Goal: Task Accomplishment & Management: Manage account settings

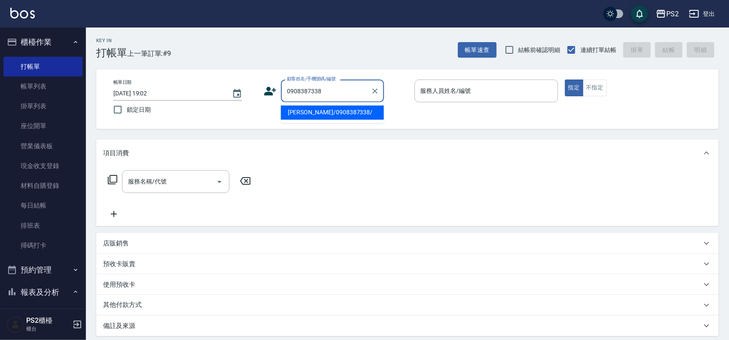
type input "[PERSON_NAME]/0908387338/"
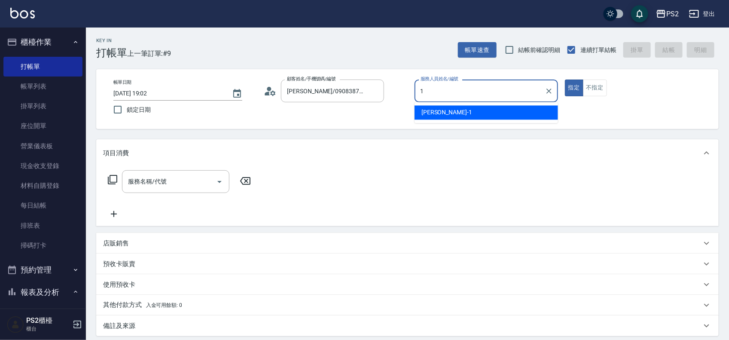
type input "Polly-1"
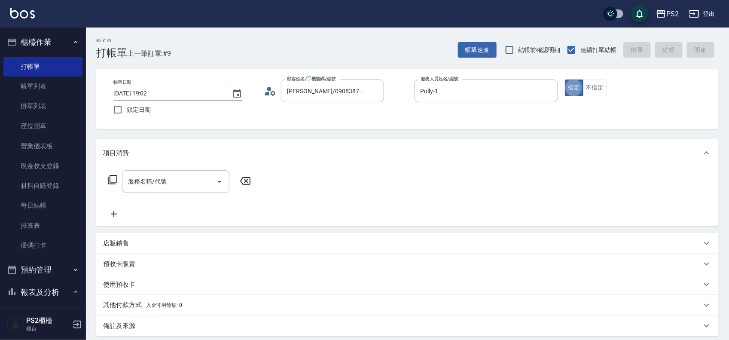
type button "true"
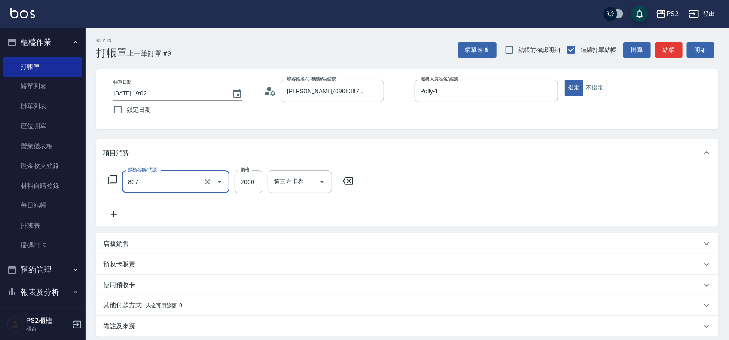
type input "SH熱朔單燙2000(807)"
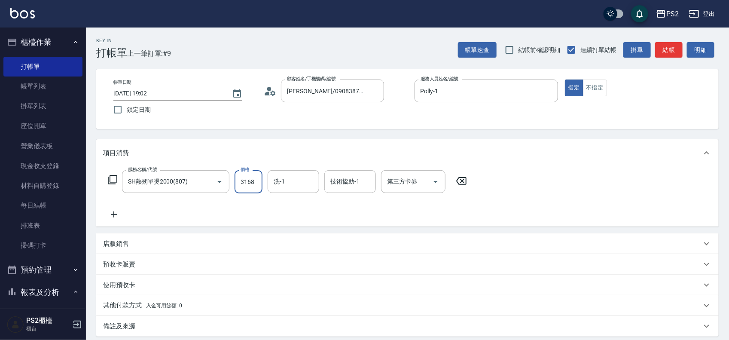
type input "3168"
type input "[PERSON_NAME]-25"
click at [111, 312] on div "其他付款方式 入金可用餘額: 0" at bounding box center [407, 305] width 623 height 21
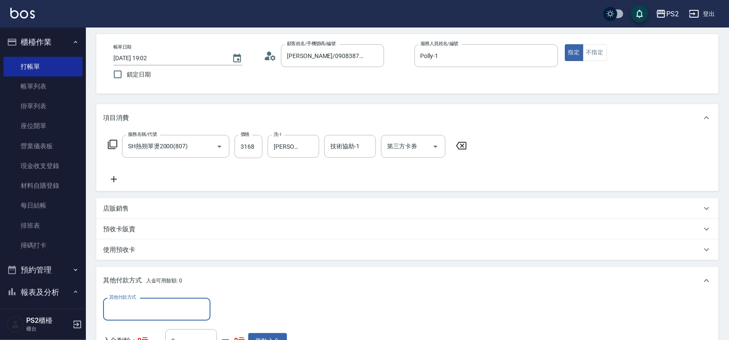
scroll to position [54, 0]
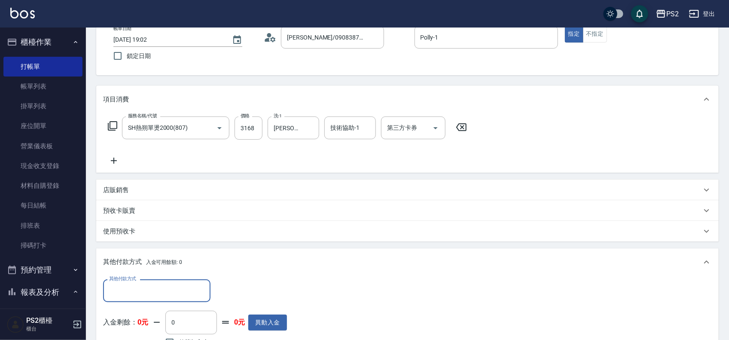
click at [127, 293] on input "其他付款方式" at bounding box center [157, 290] width 100 height 15
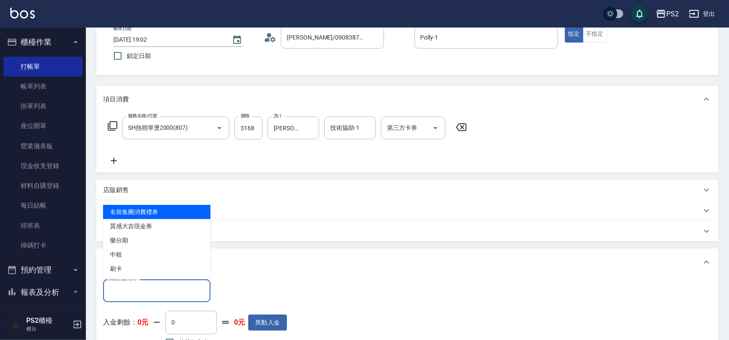
click at [129, 277] on ul "名留集團消費禮券 質感大吉現金券 樂分期 中租 刷卡" at bounding box center [156, 241] width 107 height 78
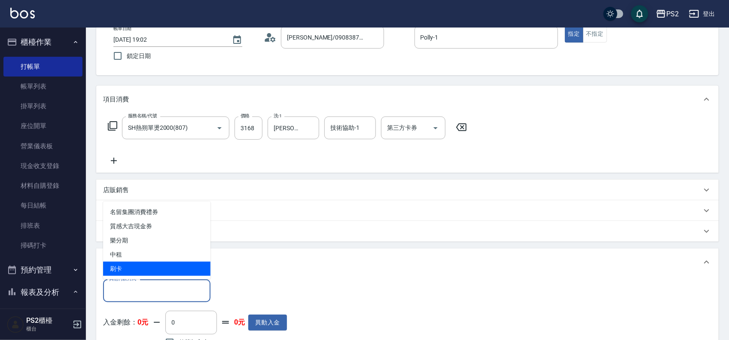
click at [129, 270] on span "刷卡" at bounding box center [156, 269] width 107 height 14
type input "刷卡"
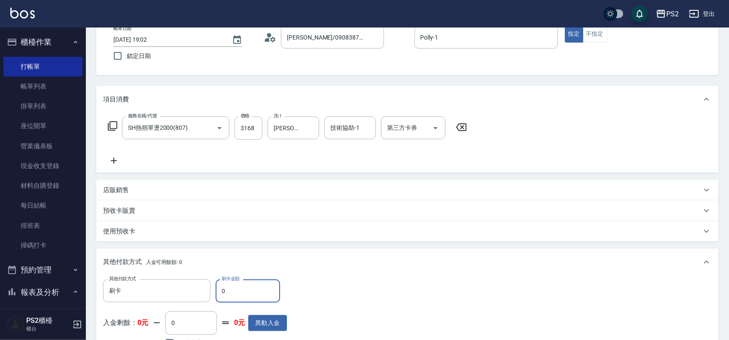
drag, startPoint x: 230, startPoint y: 297, endPoint x: 215, endPoint y: 298, distance: 15.5
click at [215, 298] on div "其他付款方式 刷卡 其他付款方式 刷卡金額 0 刷卡金額" at bounding box center [195, 290] width 184 height 23
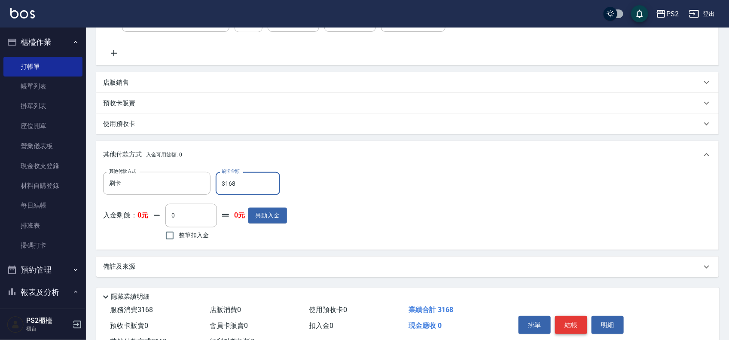
type input "3168"
click at [569, 321] on button "結帳" at bounding box center [571, 325] width 32 height 18
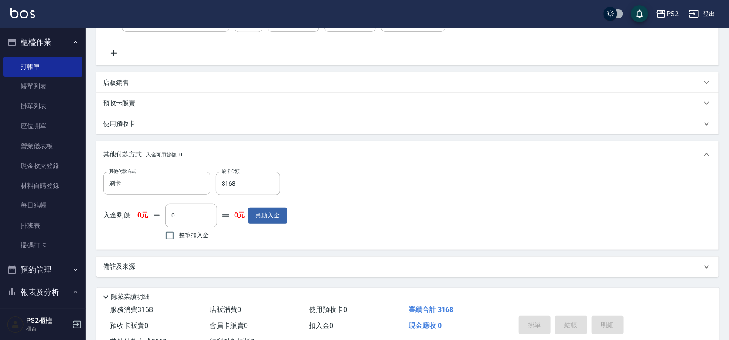
type input "[DATE] 19:34"
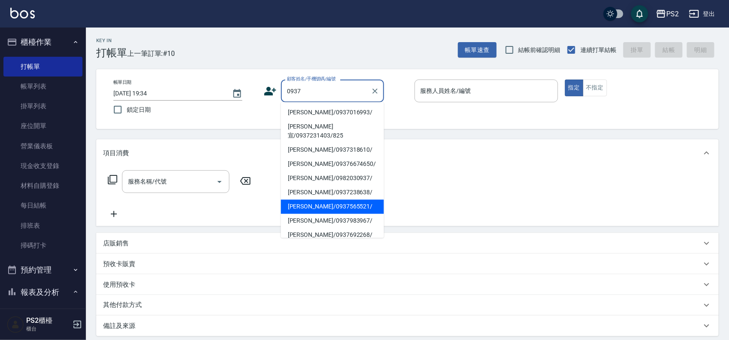
click at [341, 200] on li "[PERSON_NAME]/0937565521/" at bounding box center [332, 207] width 103 height 14
type input "[PERSON_NAME]/0937565521/"
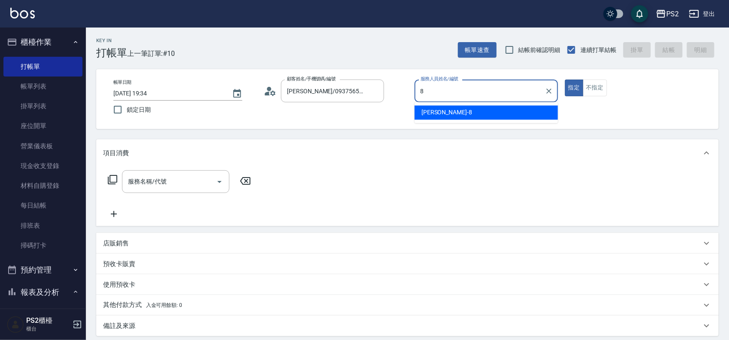
type input "Lori-8"
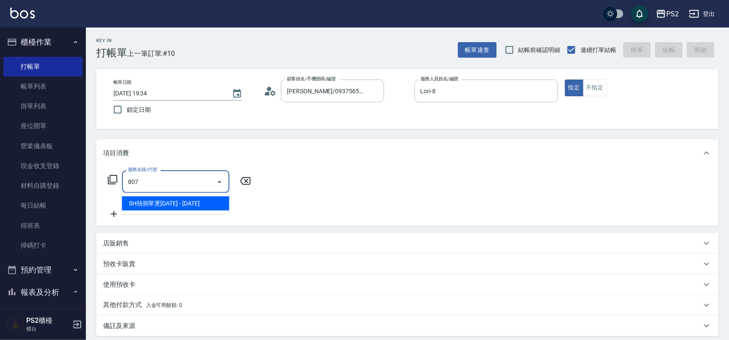
type input "SH熱朔單燙2000(807)"
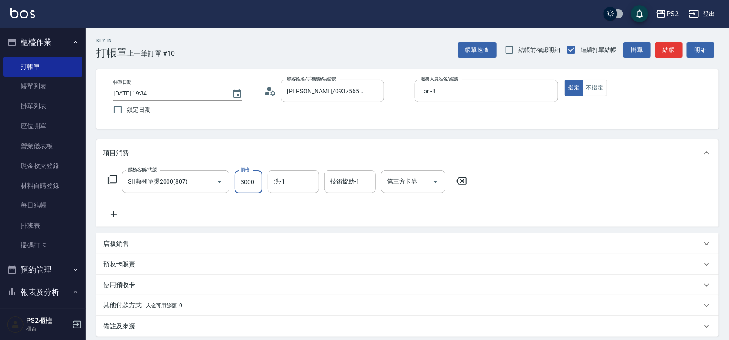
type input "3000"
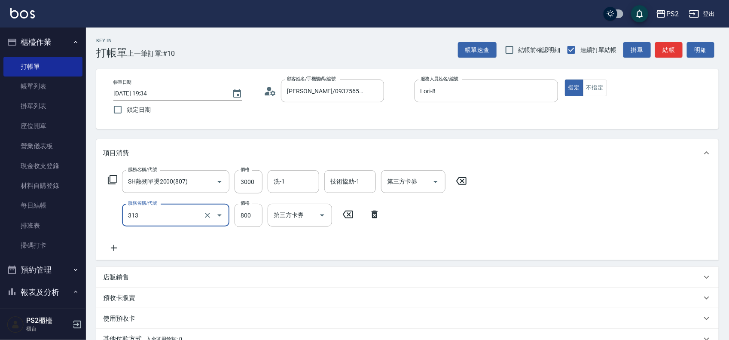
type input "溫碩髮長(313)"
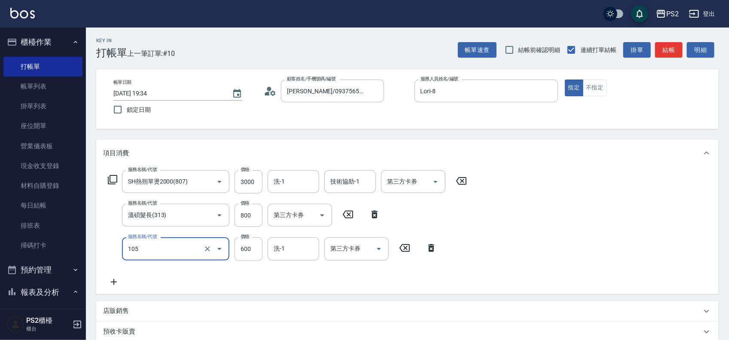
type input "A級洗剪600(105)"
click at [114, 175] on div "服務名稱/代號 SH熱朔單燙2000(807) 服務名稱/代號 價格 3000 價格 洗-1 洗-1 技術協助-1 技術協助-1 第三方卡券 第三方卡券" at bounding box center [287, 181] width 369 height 23
click at [114, 175] on icon at bounding box center [112, 179] width 9 height 9
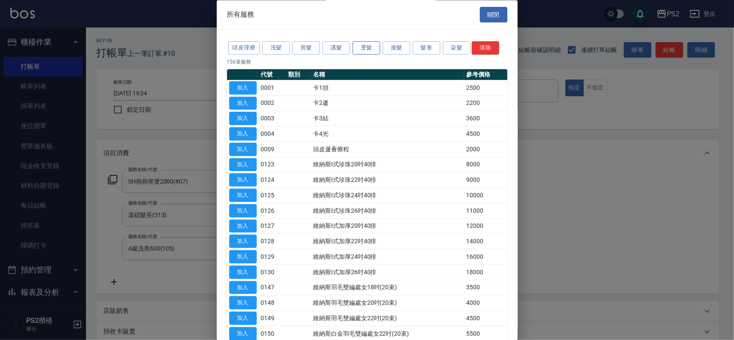
click at [357, 46] on button "燙髮" at bounding box center [366, 48] width 28 height 13
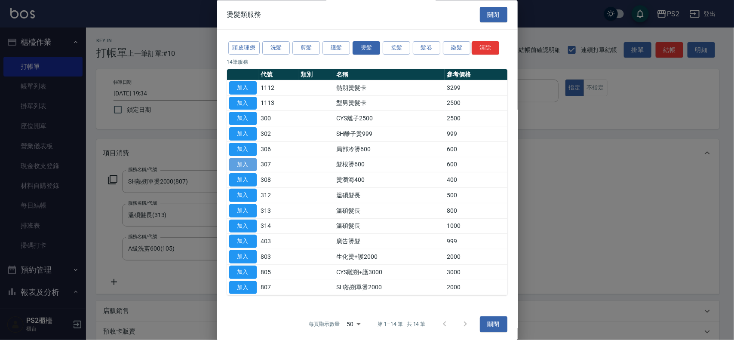
click at [241, 165] on button "加入" at bounding box center [243, 164] width 28 height 13
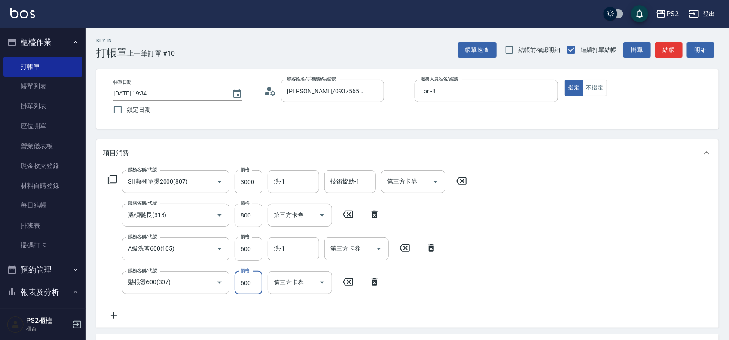
click at [245, 286] on input "600" at bounding box center [249, 282] width 28 height 23
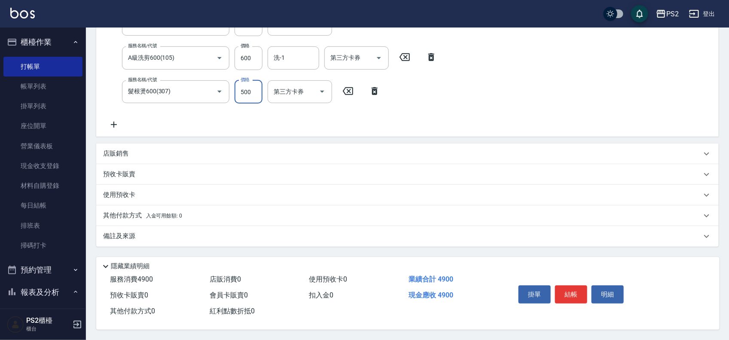
scroll to position [194, 0]
type input "500"
click at [150, 216] on p "其他付款方式 入金可用餘額: 0" at bounding box center [142, 215] width 79 height 9
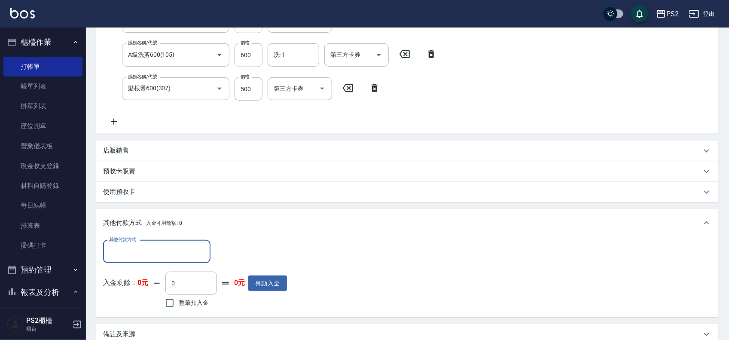
scroll to position [0, 0]
click at [153, 251] on input "其他付款方式" at bounding box center [157, 251] width 100 height 15
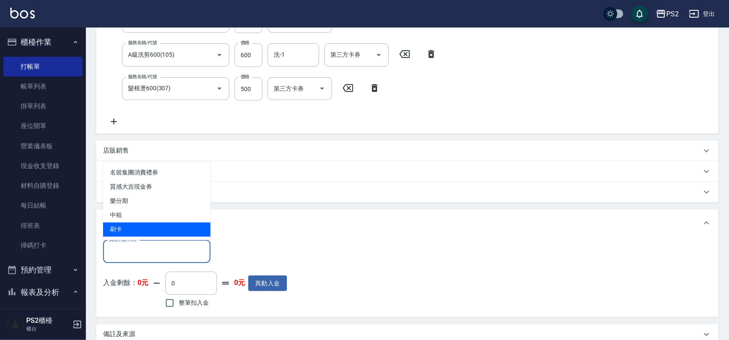
click at [144, 232] on span "刷卡" at bounding box center [156, 230] width 107 height 14
type input "刷卡"
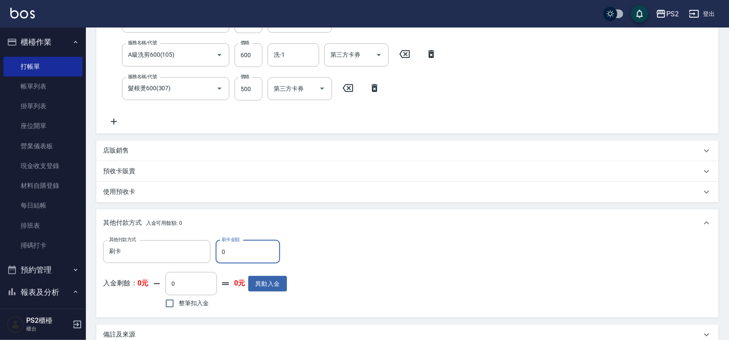
drag, startPoint x: 258, startPoint y: 259, endPoint x: 222, endPoint y: 253, distance: 36.2
click at [222, 253] on input "0" at bounding box center [248, 251] width 64 height 23
type input "4900"
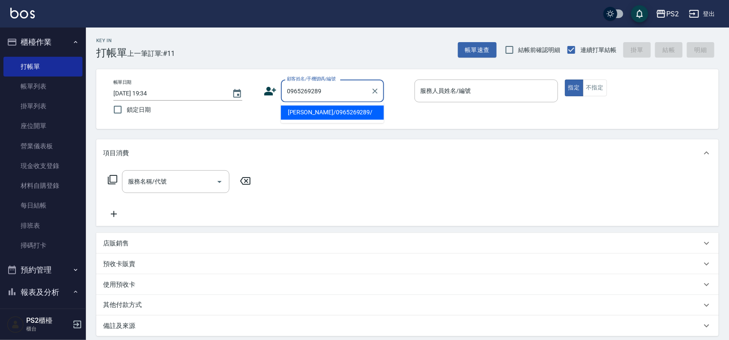
type input "[PERSON_NAME]/0965269289/"
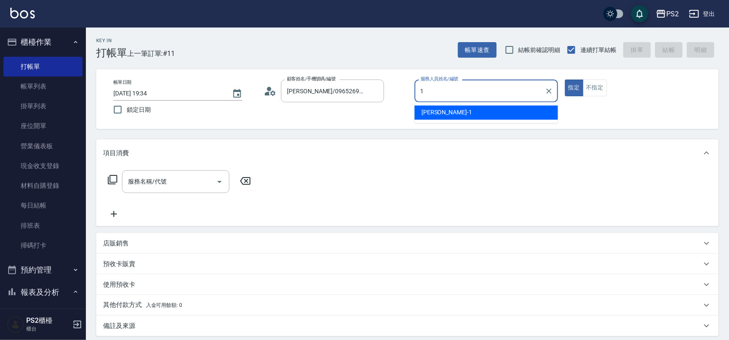
type input "Polly-1"
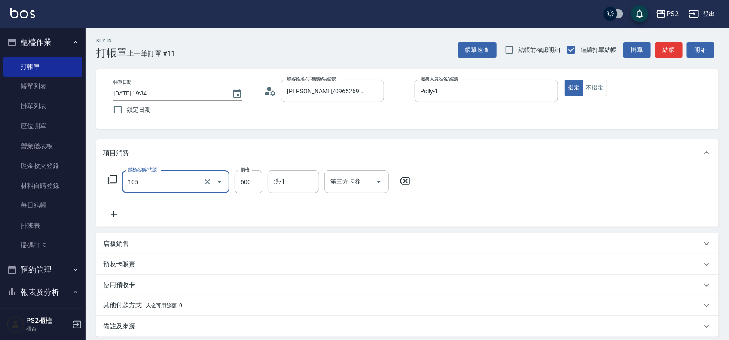
type input "A級洗剪600(105)"
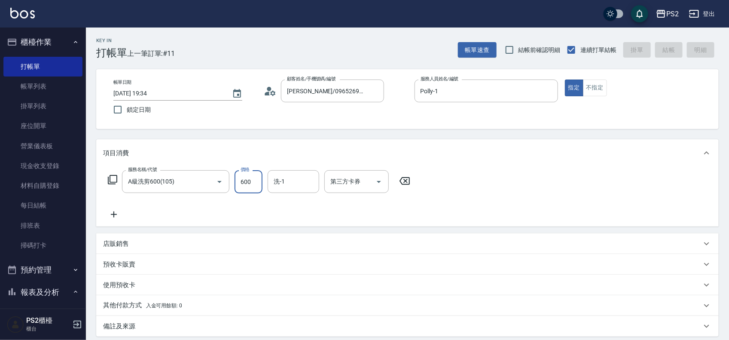
type input "[DATE] 19:35"
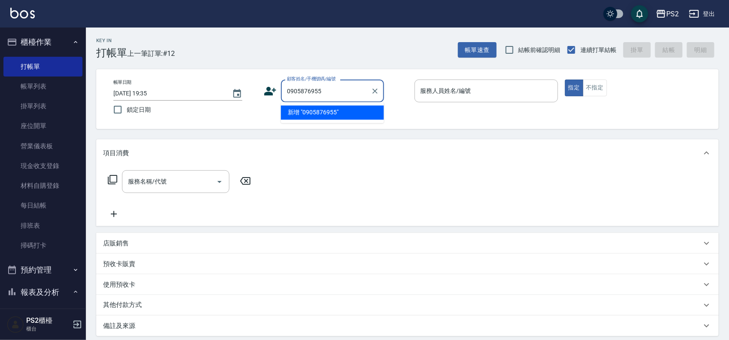
type input "0905876955"
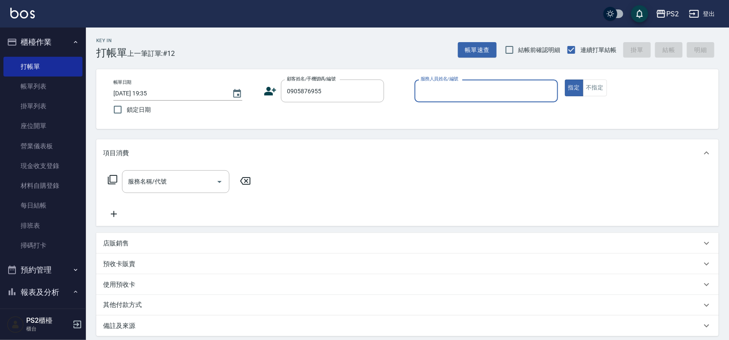
type input "8"
type input "[PERSON_NAME]/0905876955/"
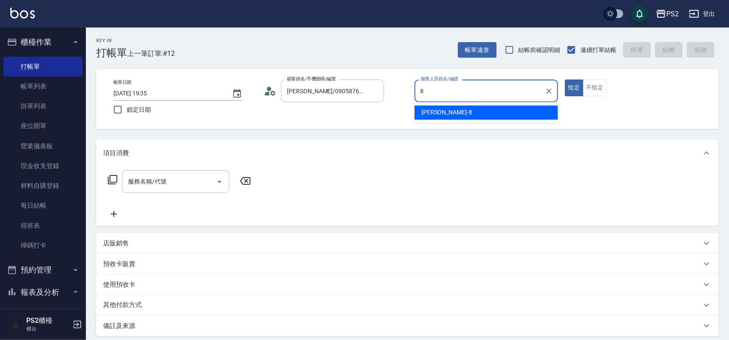
type input "Lori-8"
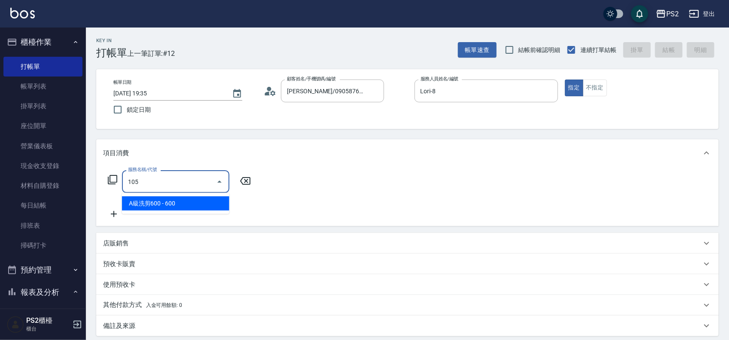
type input "A級洗剪600(105)"
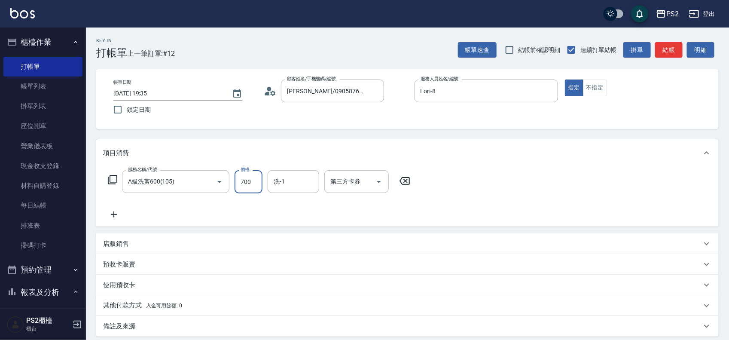
type input "700"
type input "[PERSON_NAME]-25"
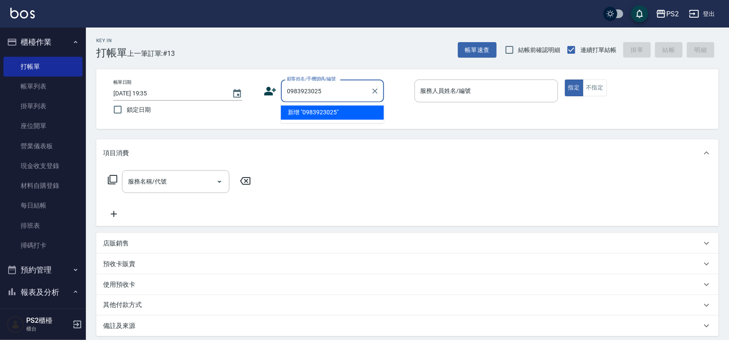
type input "0983923025"
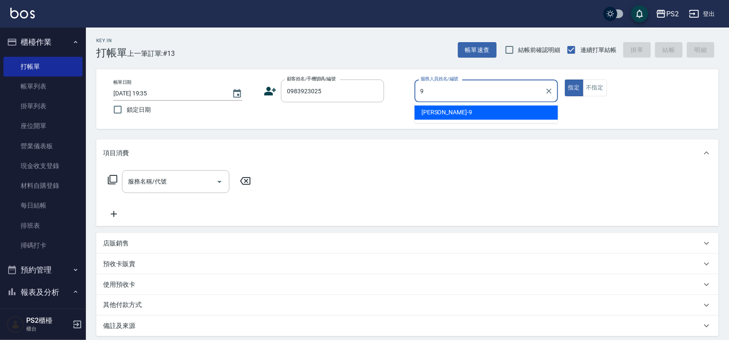
type input "[PERSON_NAME]-9"
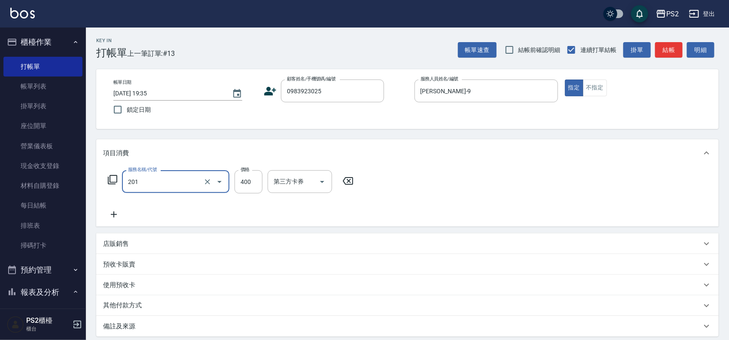
type input "C級洗剪400(201)"
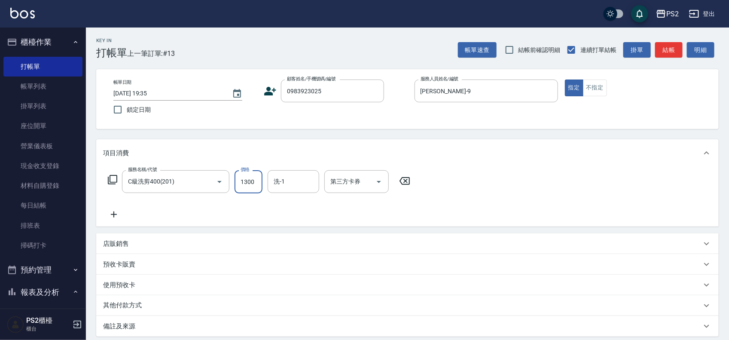
type input "1300"
click at [269, 95] on icon at bounding box center [271, 91] width 12 height 9
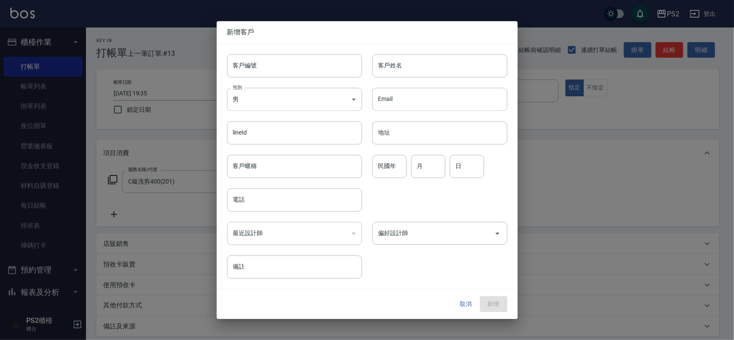
type input "0983923025"
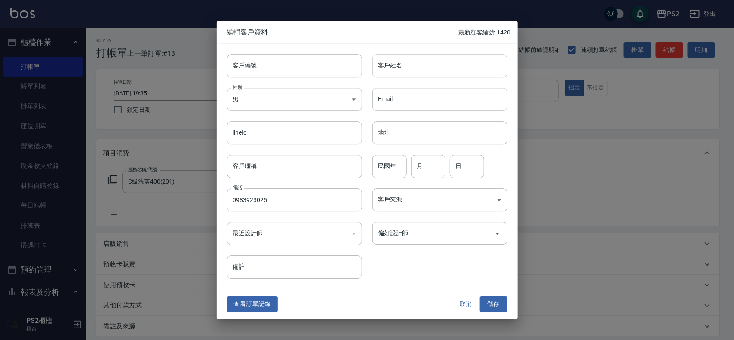
click at [431, 64] on input "客戶姓名" at bounding box center [439, 65] width 135 height 23
type input "C"
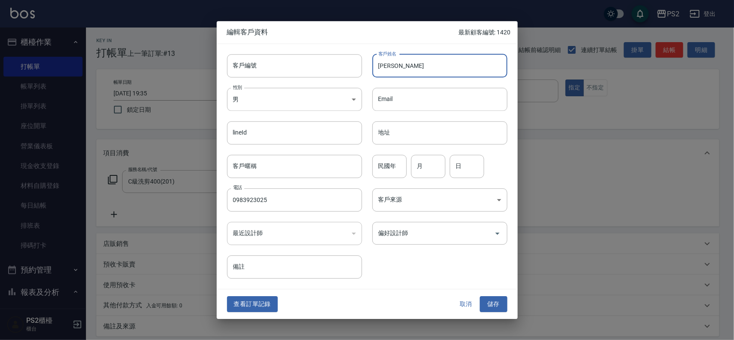
type input "[PERSON_NAME]"
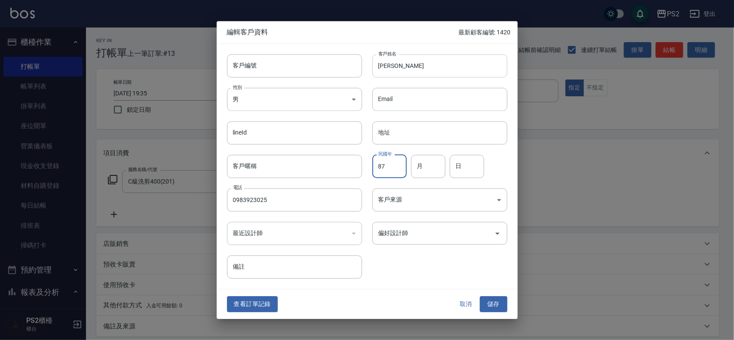
type input "87"
type input "8"
click at [490, 305] on button "儲存" at bounding box center [494, 305] width 28 height 16
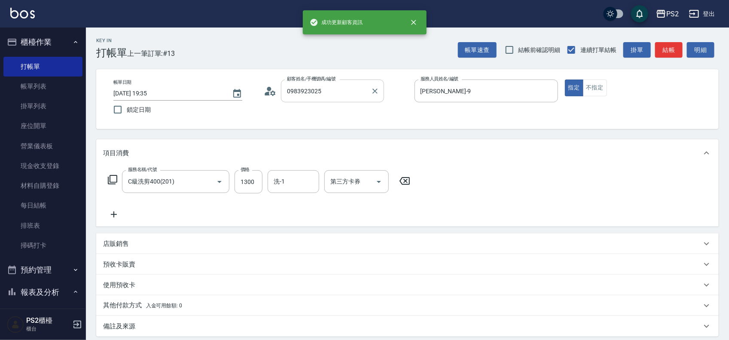
click at [352, 92] on input "0983923025" at bounding box center [326, 90] width 83 height 15
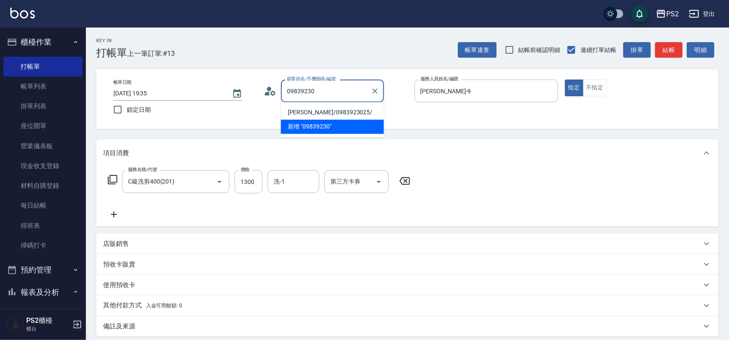
click at [336, 110] on li "[PERSON_NAME]/0983923025/" at bounding box center [332, 113] width 103 height 14
type input "[PERSON_NAME]/0983923025/"
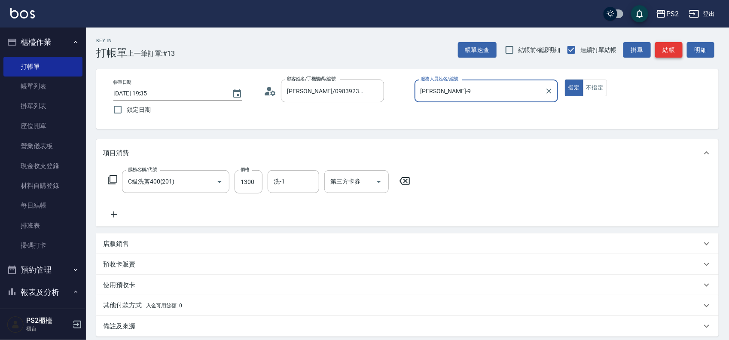
click at [667, 46] on button "結帳" at bounding box center [669, 50] width 28 height 16
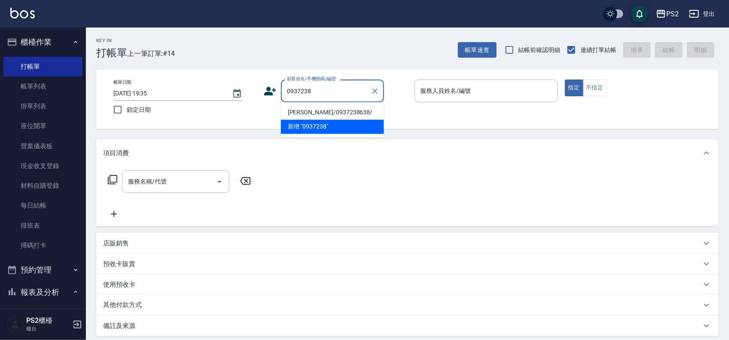
click at [333, 112] on li "[PERSON_NAME]/0937238638/" at bounding box center [332, 113] width 103 height 14
type input "[PERSON_NAME]/0937238638/"
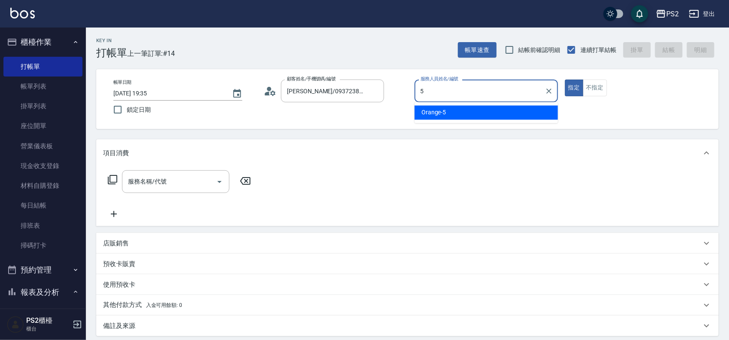
type input "Orange-5"
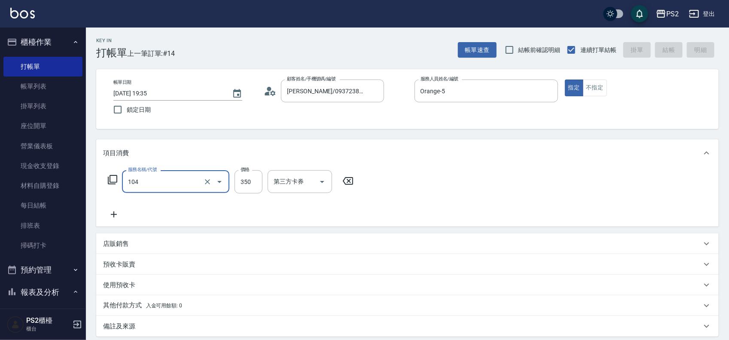
type input "104"
type input "[DATE] 19:36"
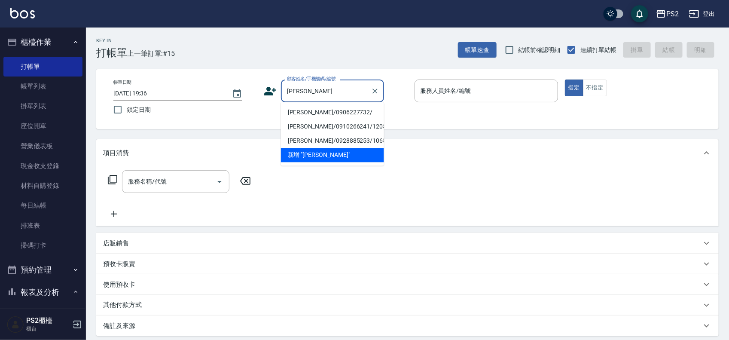
click at [325, 110] on li "[PERSON_NAME]/0906227732/" at bounding box center [332, 113] width 103 height 14
type input "[PERSON_NAME]/0906227732/"
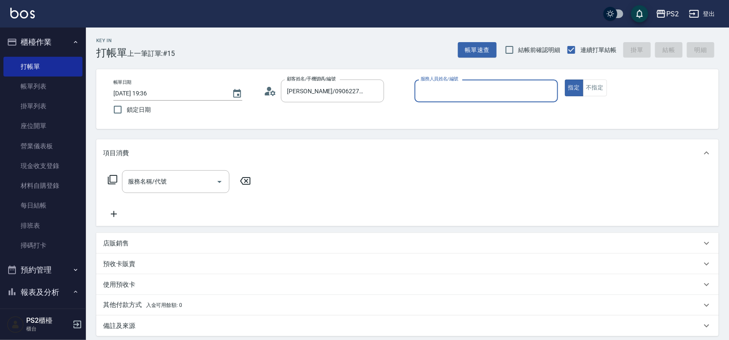
click at [263, 88] on div "帳單日期 [DATE] 19:36 鎖定日期 顧客姓名/手機號碼/編號 [PERSON_NAME]/0906227732/ 顧客姓名/手機號碼/編號 服務人員…" at bounding box center [408, 99] width 602 height 39
click at [267, 89] on icon at bounding box center [270, 91] width 13 height 13
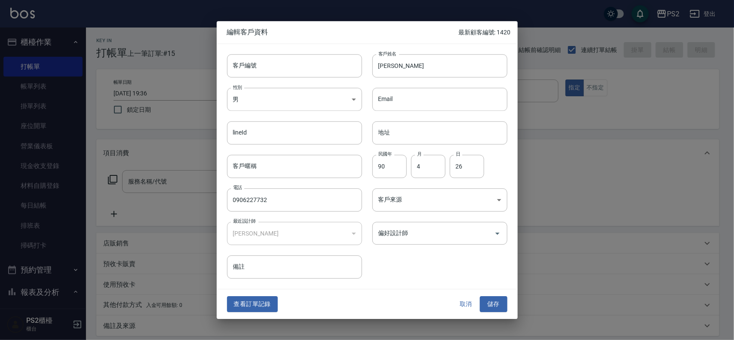
click at [458, 302] on button "取消" at bounding box center [466, 305] width 28 height 16
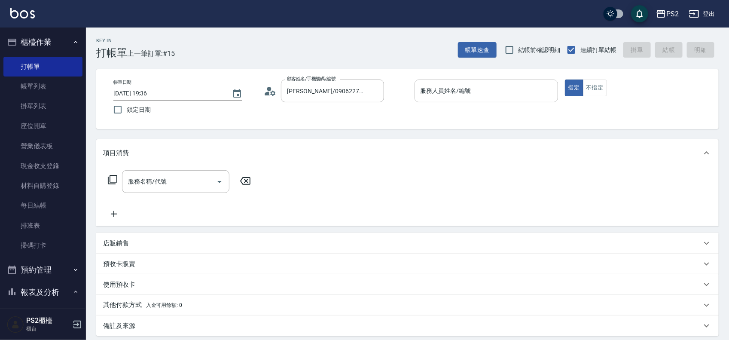
click at [459, 86] on input "服務人員姓名/編號" at bounding box center [487, 90] width 136 height 15
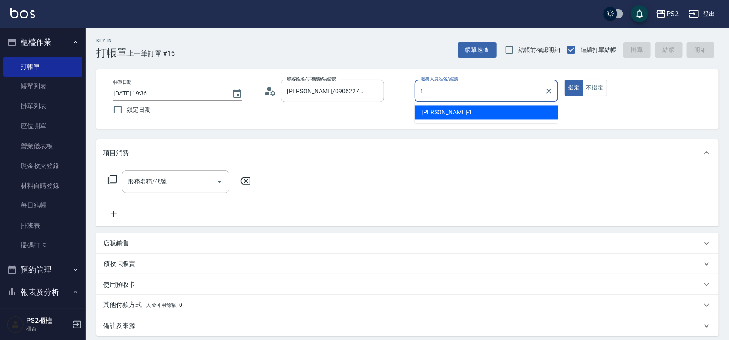
type input "Polly-1"
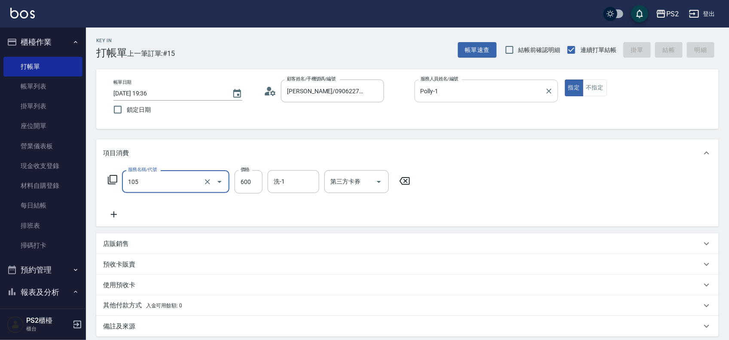
type input "105"
type input "[DATE] 19:37"
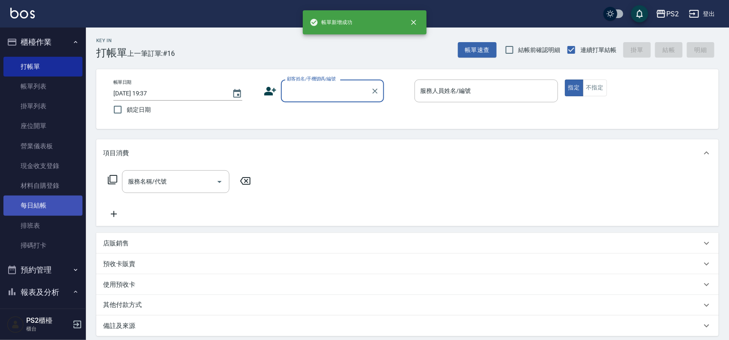
click at [63, 209] on link "每日結帳" at bounding box center [42, 206] width 79 height 20
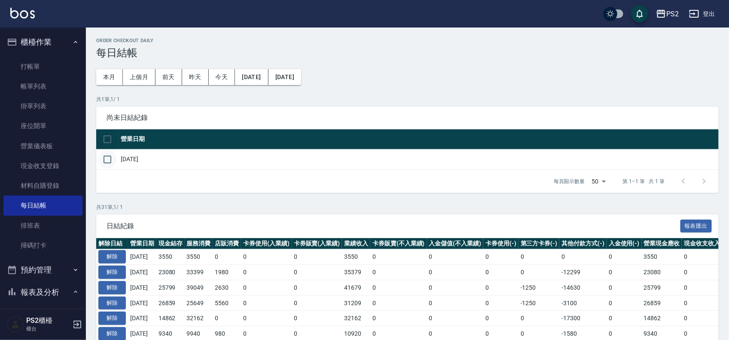
click at [106, 159] on input "checkbox" at bounding box center [107, 159] width 18 height 18
checkbox input "true"
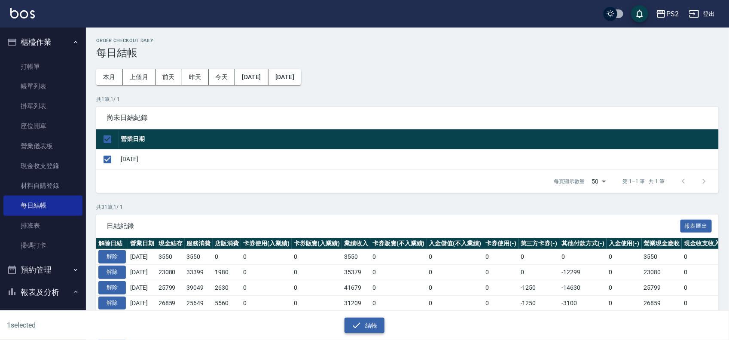
click at [368, 325] on button "結帳" at bounding box center [365, 326] width 40 height 16
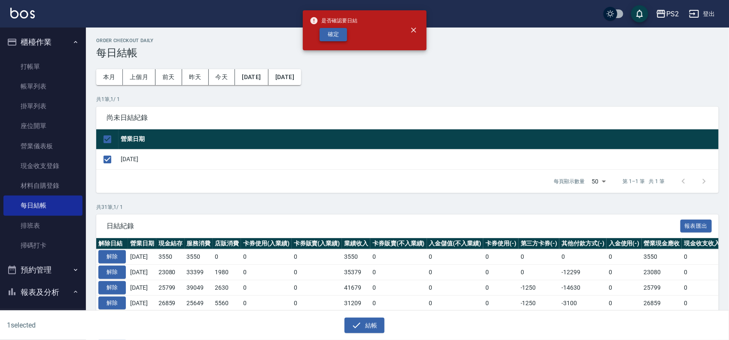
click at [342, 35] on button "確定" at bounding box center [334, 34] width 28 height 13
checkbox input "false"
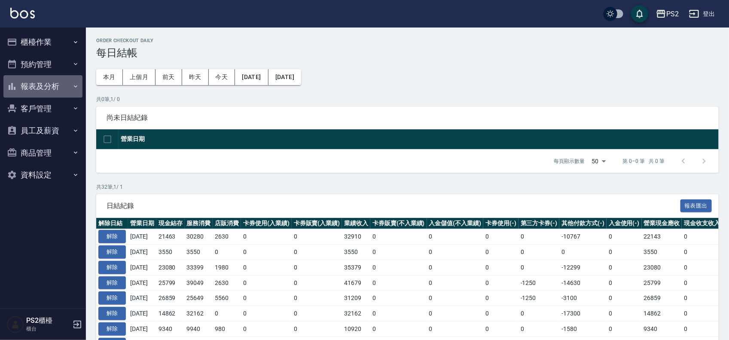
click at [43, 83] on button "報表及分析" at bounding box center [42, 86] width 79 height 22
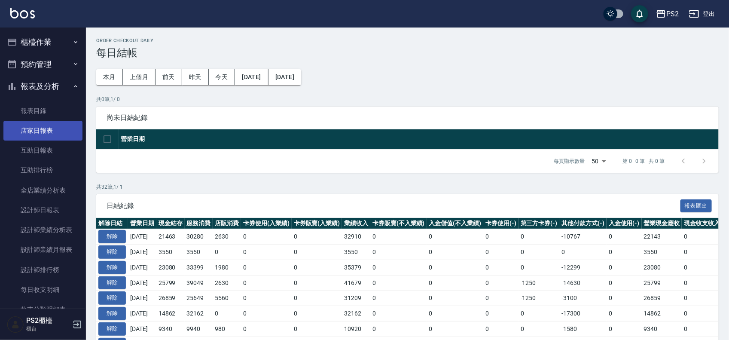
click at [53, 133] on link "店家日報表" at bounding box center [42, 131] width 79 height 20
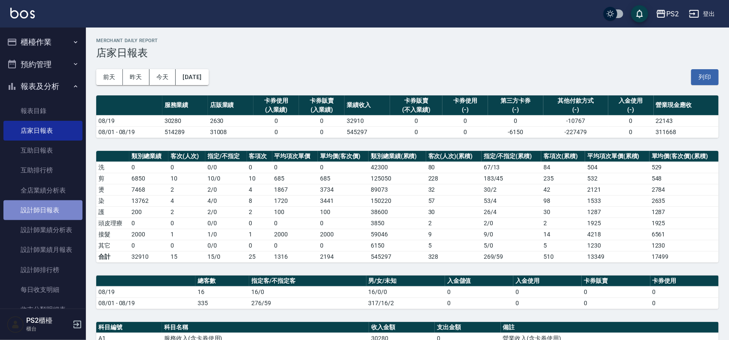
click at [58, 202] on link "設計師日報表" at bounding box center [42, 210] width 79 height 20
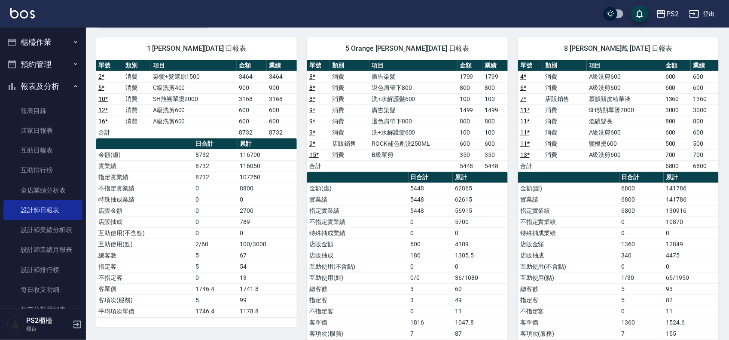
scroll to position [41, 0]
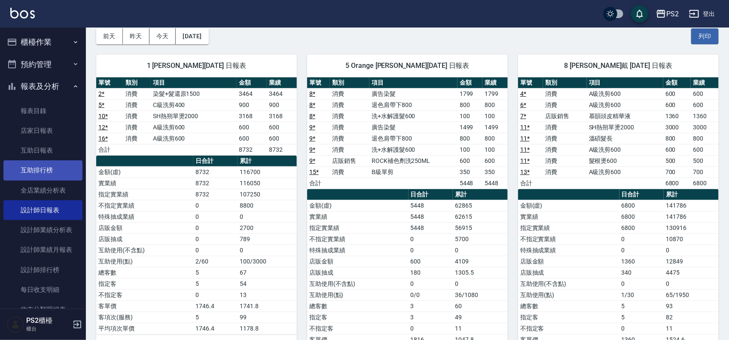
click at [46, 172] on link "互助排行榜" at bounding box center [42, 170] width 79 height 20
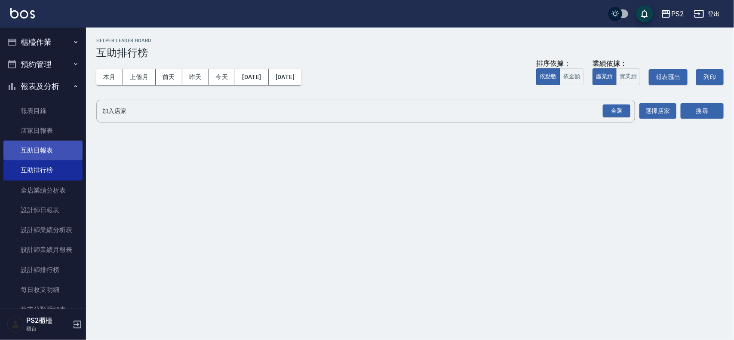
click at [46, 151] on link "互助日報表" at bounding box center [42, 151] width 79 height 20
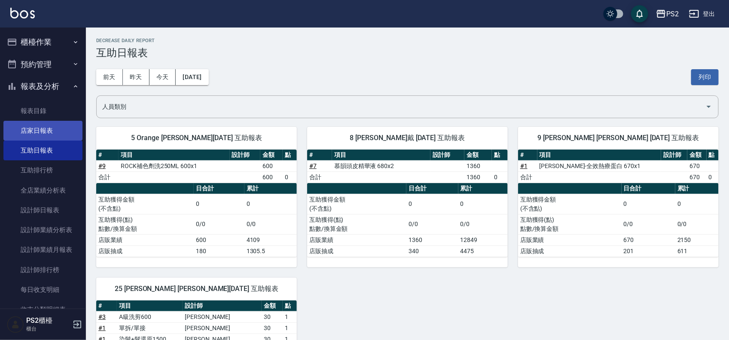
click at [44, 131] on link "店家日報表" at bounding box center [42, 131] width 79 height 20
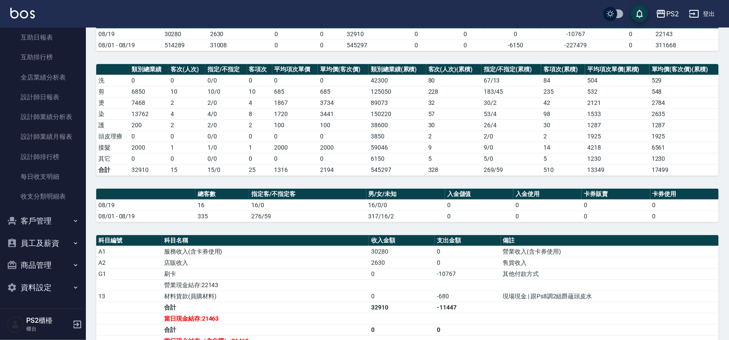
scroll to position [107, 0]
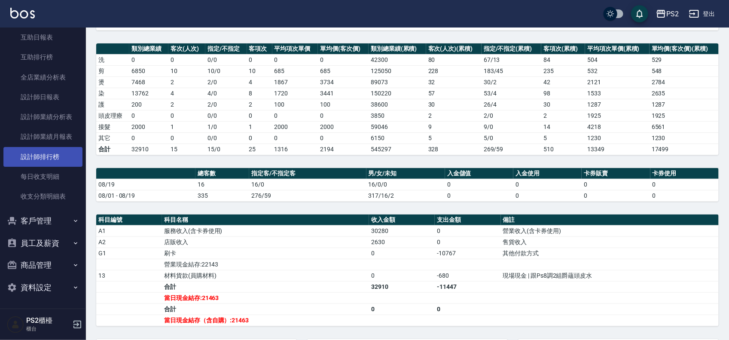
click at [49, 162] on link "設計師排行榜" at bounding box center [42, 157] width 79 height 20
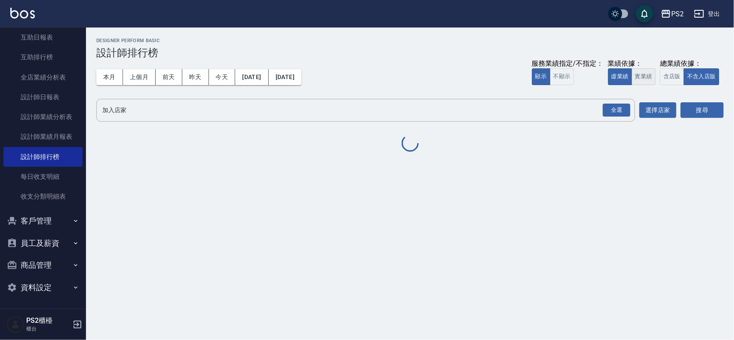
click at [639, 78] on button "實業績" at bounding box center [643, 76] width 24 height 17
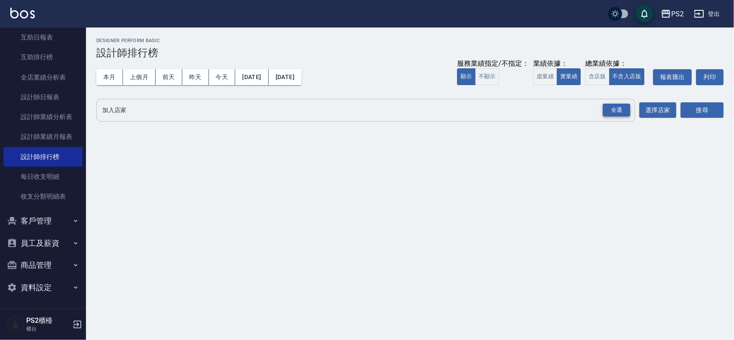
click at [611, 104] on div "全選" at bounding box center [616, 110] width 28 height 13
click at [701, 115] on button "搜尋" at bounding box center [701, 111] width 43 height 16
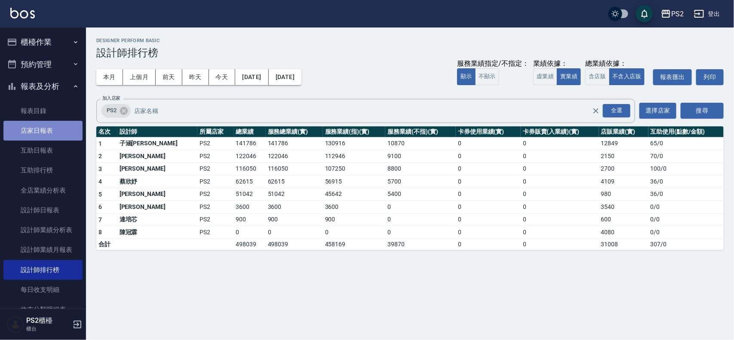
click at [52, 123] on link "店家日報表" at bounding box center [42, 131] width 79 height 20
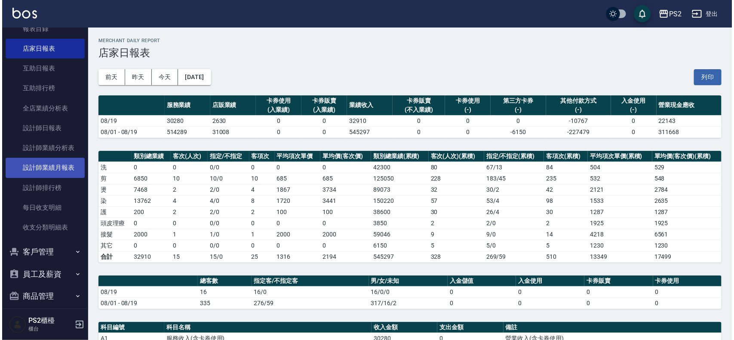
scroll to position [107, 0]
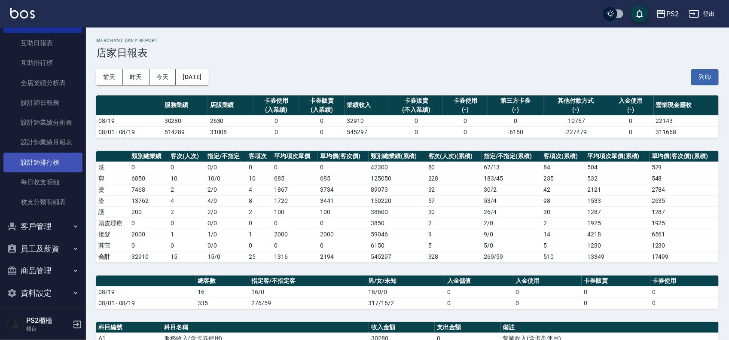
click at [53, 163] on link "設計師排行榜" at bounding box center [42, 163] width 79 height 20
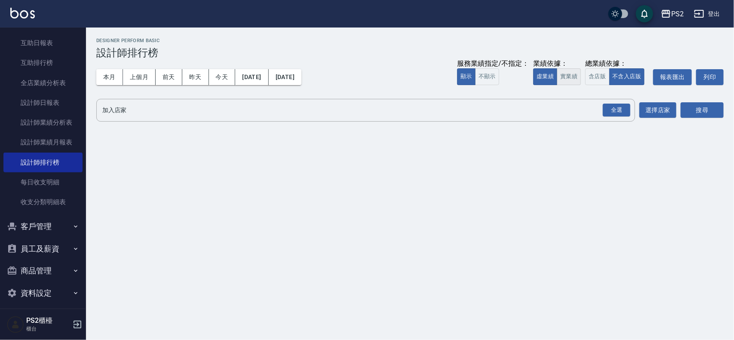
click at [568, 77] on button "實業績" at bounding box center [569, 76] width 24 height 17
click at [622, 106] on div "全選" at bounding box center [616, 110] width 28 height 13
click at [699, 115] on button "搜尋" at bounding box center [701, 111] width 43 height 16
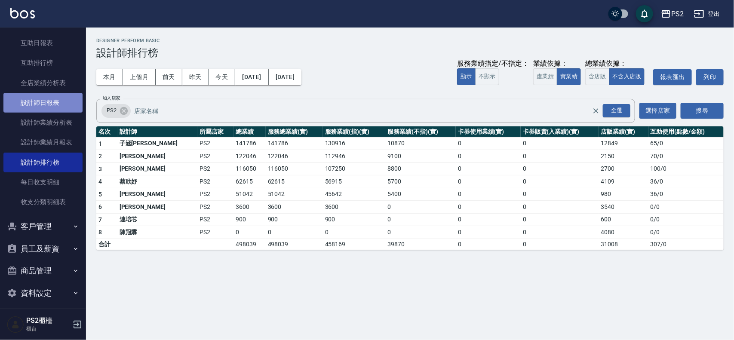
click at [61, 104] on link "設計師日報表" at bounding box center [42, 103] width 79 height 20
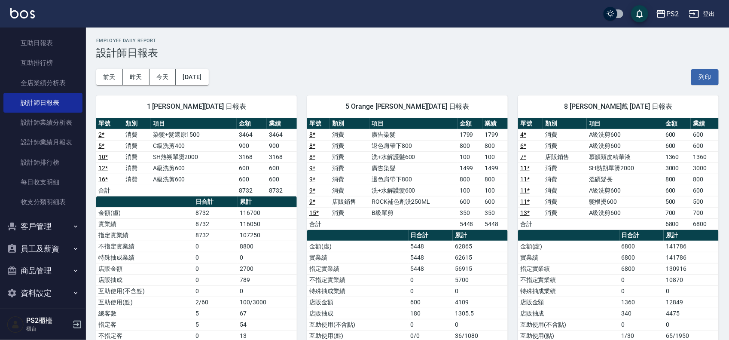
drag, startPoint x: 695, startPoint y: 199, endPoint x: 703, endPoint y: 214, distance: 17.1
click at [697, 203] on td "500" at bounding box center [705, 201] width 28 height 11
click at [703, 214] on td "700" at bounding box center [705, 212] width 28 height 11
click at [705, 218] on td "700" at bounding box center [705, 212] width 28 height 11
click at [42, 157] on link "設計師排行榜" at bounding box center [42, 163] width 79 height 20
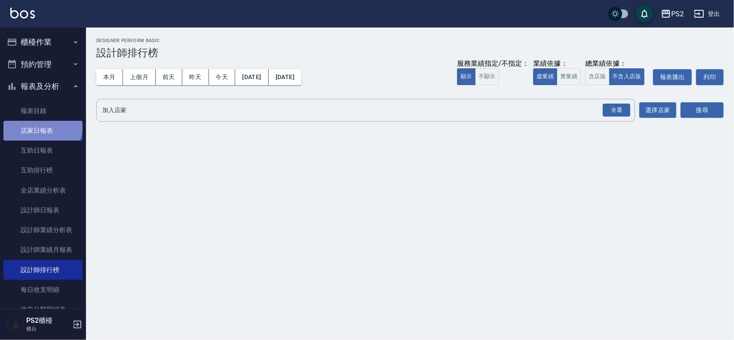
click at [41, 124] on link "店家日報表" at bounding box center [42, 131] width 79 height 20
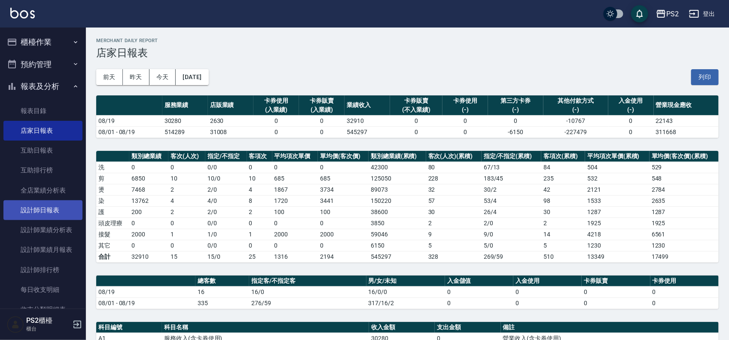
click at [49, 208] on link "設計師日報表" at bounding box center [42, 210] width 79 height 20
